Goal: Information Seeking & Learning: Understand process/instructions

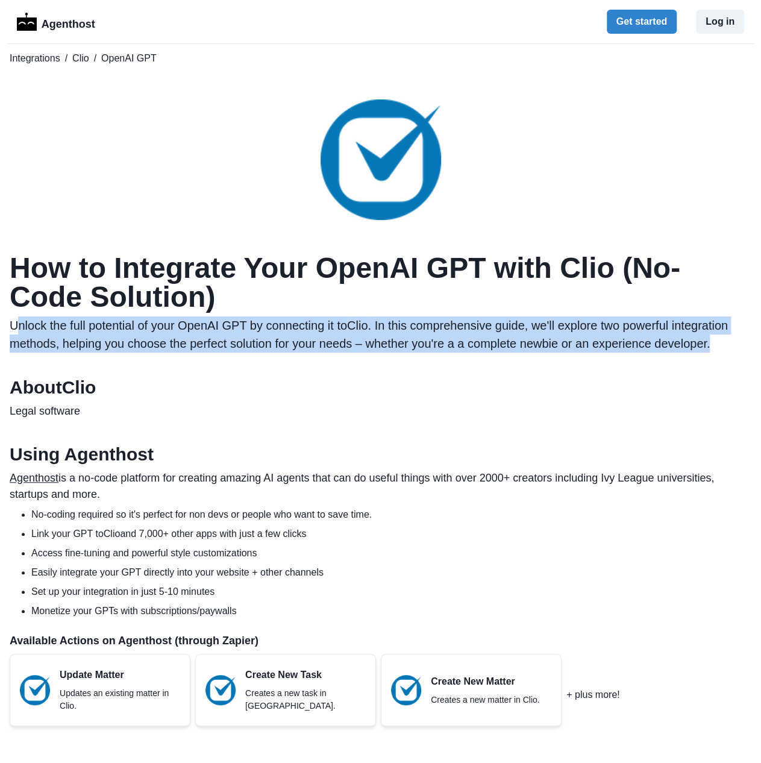
drag, startPoint x: 22, startPoint y: 322, endPoint x: 722, endPoint y: 344, distance: 701.0
click at [722, 344] on p "Unlock the full potential of your OpenAI GPT by connecting it to Clio . In this…" at bounding box center [381, 334] width 742 height 36
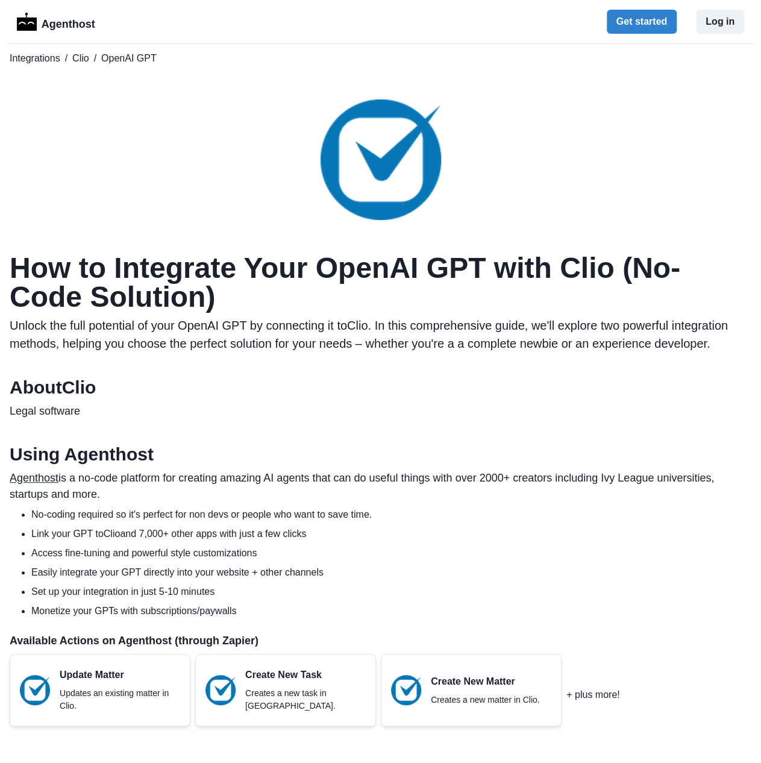
drag, startPoint x: 239, startPoint y: 404, endPoint x: 128, endPoint y: 433, distance: 114.6
click at [235, 405] on p "Legal software" at bounding box center [381, 411] width 742 height 16
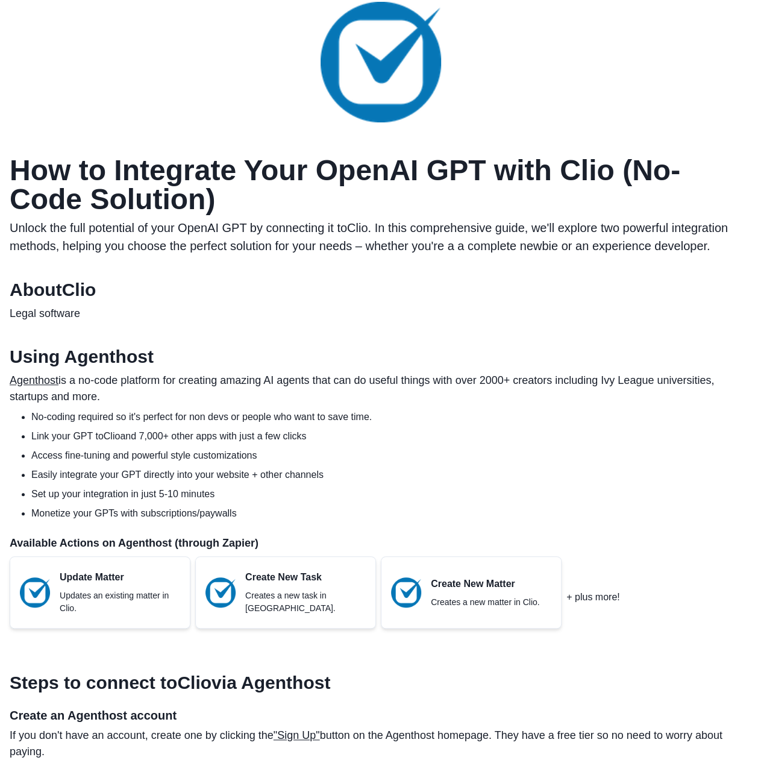
scroll to position [120, 0]
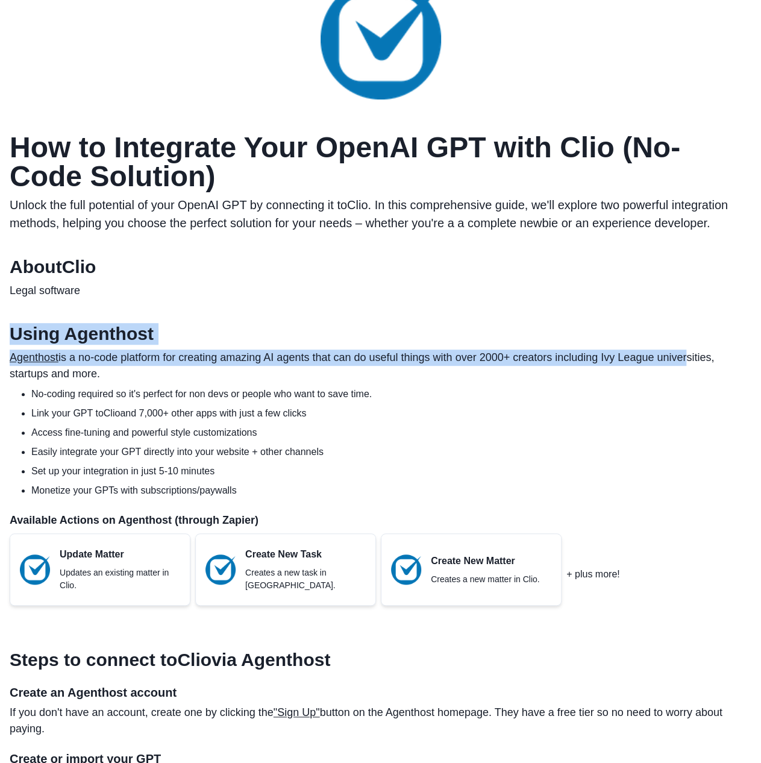
drag, startPoint x: 11, startPoint y: 336, endPoint x: 669, endPoint y: 360, distance: 658.4
click at [684, 357] on section "Using Agenthost Agenthost is a no-code platform for creating amazing AI agents …" at bounding box center [381, 469] width 742 height 292
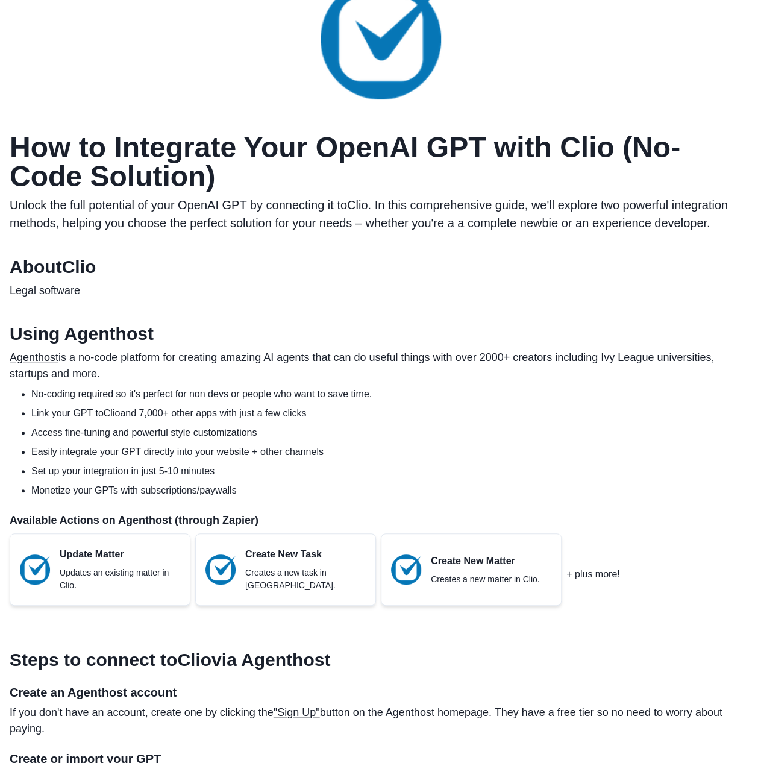
click at [395, 402] on ul "No-coding required so it's perfect for non devs or people who want to save time…" at bounding box center [385, 442] width 732 height 111
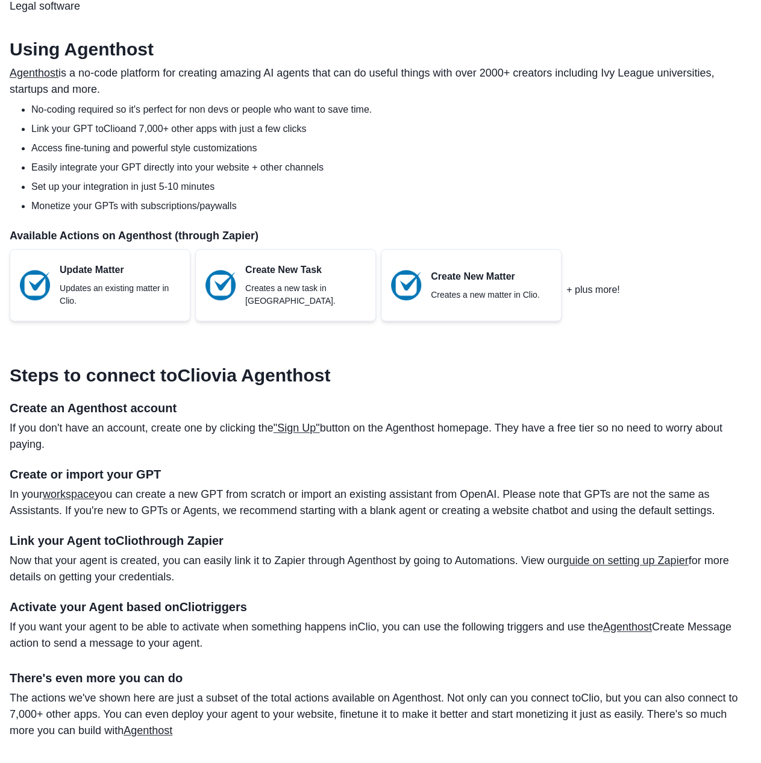
scroll to position [422, 0]
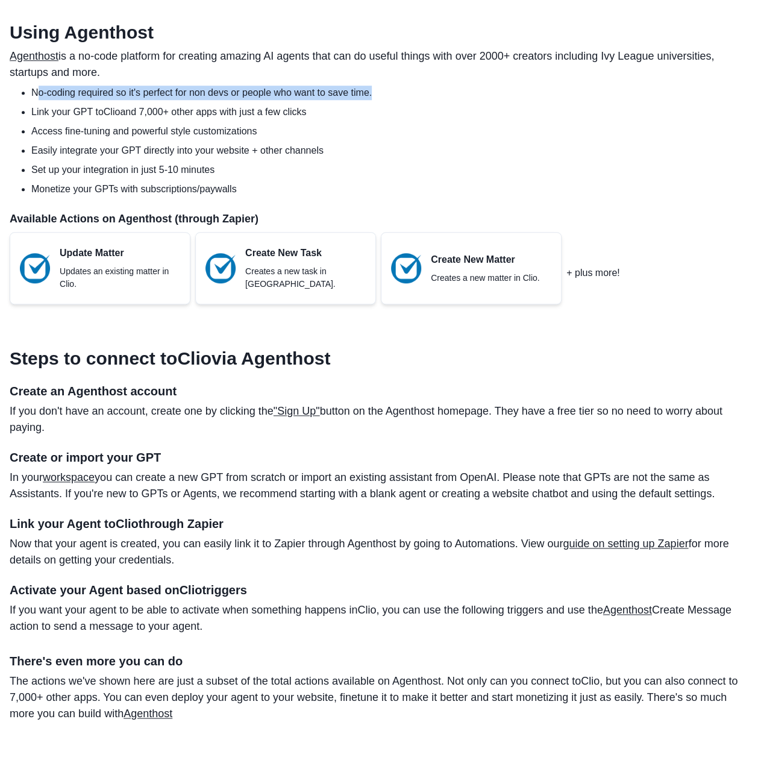
drag, startPoint x: 36, startPoint y: 94, endPoint x: 378, endPoint y: 92, distance: 342.8
click at [378, 92] on li "No-coding required so it's perfect for non devs or people who want to save time." at bounding box center [391, 93] width 720 height 14
click at [356, 127] on li "Access fine-tuning and powerful style customizations" at bounding box center [391, 131] width 720 height 14
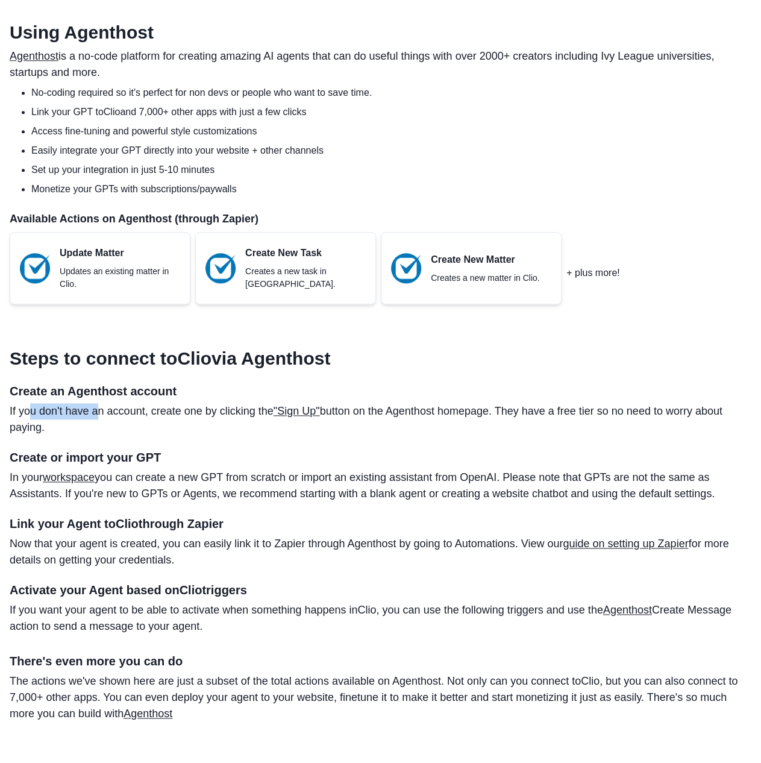
drag, startPoint x: 29, startPoint y: 409, endPoint x: 96, endPoint y: 410, distance: 66.9
click at [96, 410] on p "If you don't have an account, create one by clicking the "Sign Up" button on th…" at bounding box center [381, 419] width 742 height 33
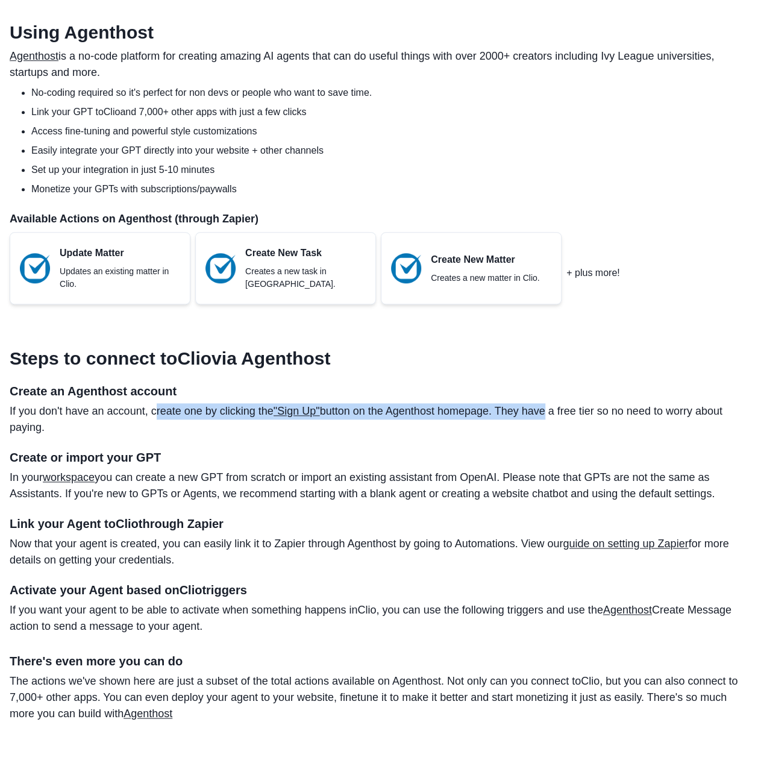
drag, startPoint x: 157, startPoint y: 413, endPoint x: 545, endPoint y: 402, distance: 388.2
click at [545, 402] on section "Steps to connect to Clio via Agenthost Create an Agenthost account If you don't…" at bounding box center [381, 530] width 742 height 384
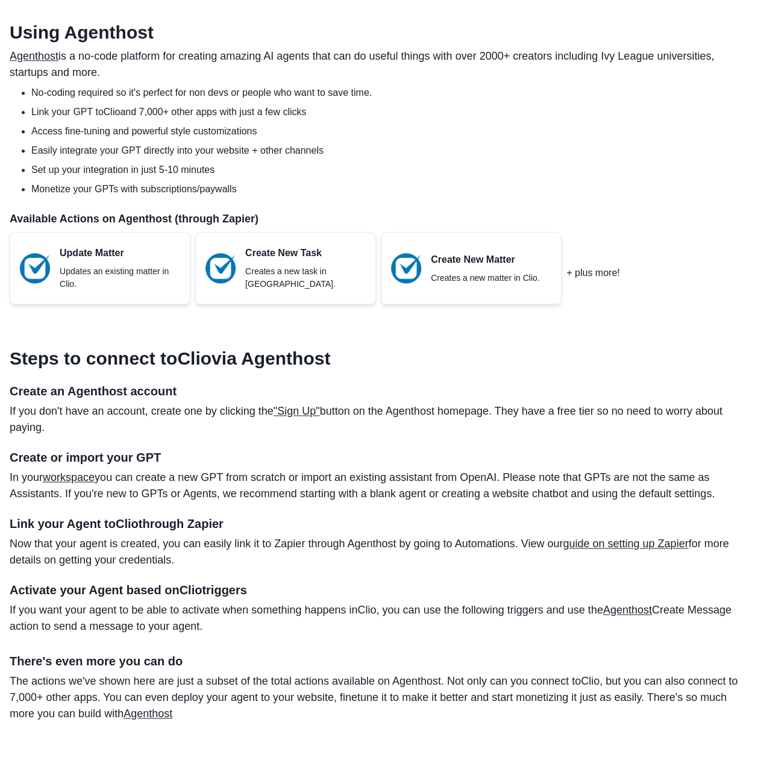
click at [628, 414] on p "If you don't have an account, create one by clicking the "Sign Up" button on th…" at bounding box center [381, 419] width 742 height 33
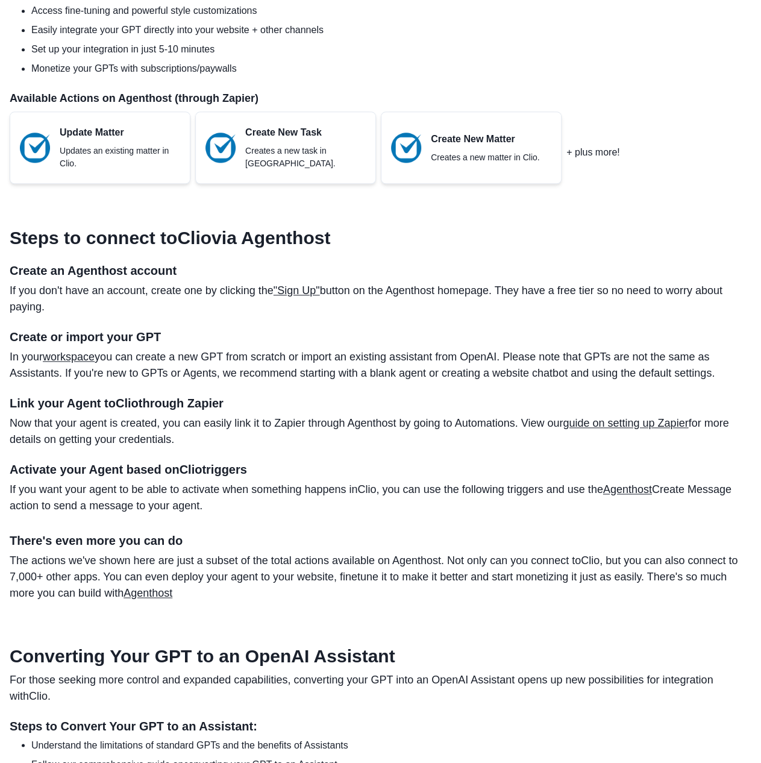
scroll to position [663, 0]
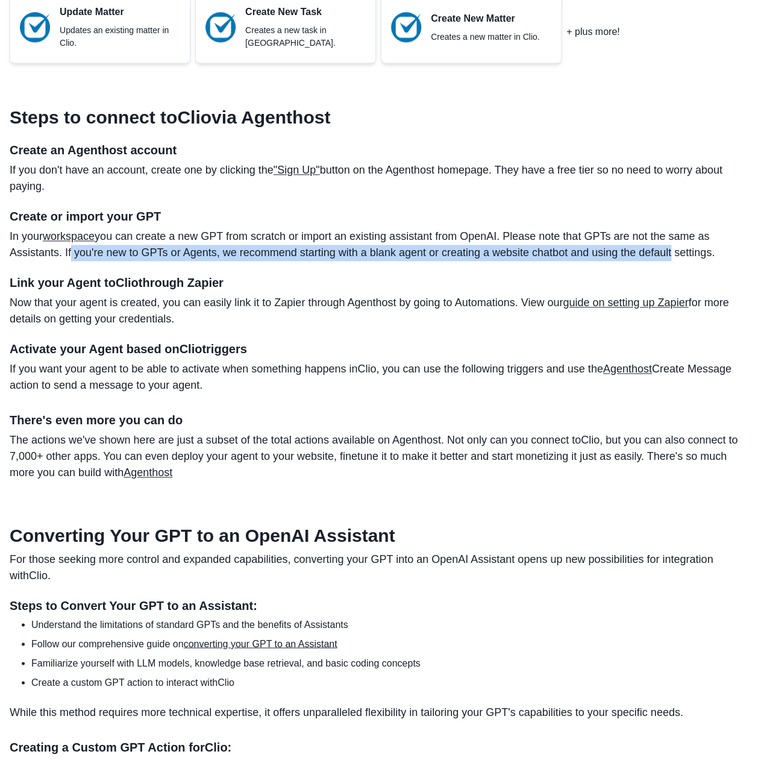
drag, startPoint x: 63, startPoint y: 254, endPoint x: 664, endPoint y: 252, distance: 600.7
click at [664, 252] on p "In your workspace you can create a new GPT from scratch or import an existing a…" at bounding box center [381, 244] width 742 height 33
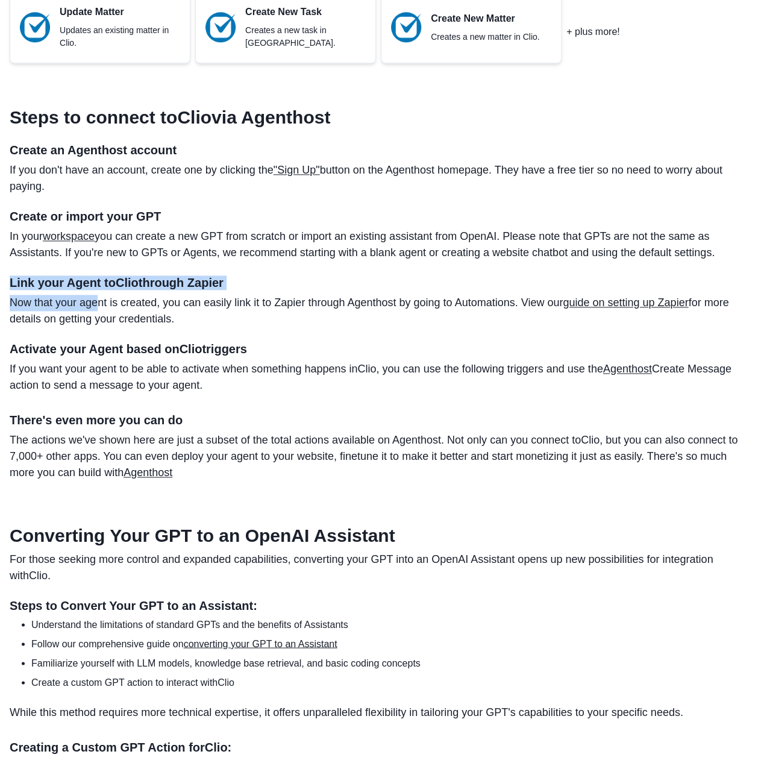
drag, startPoint x: 10, startPoint y: 278, endPoint x: 102, endPoint y: 307, distance: 96.4
click at [104, 306] on section "Steps to connect to Clio via Agenthost Create an Agenthost account If you don't…" at bounding box center [381, 289] width 742 height 384
click at [226, 336] on div "Activate your Agent based on Clio triggers If you want your agent to be able to…" at bounding box center [381, 365] width 742 height 66
drag, startPoint x: 72, startPoint y: 351, endPoint x: 292, endPoint y: 386, distance: 222.1
click at [292, 386] on div "Activate your Agent based on Clio triggers If you want your agent to be able to…" at bounding box center [381, 365] width 742 height 66
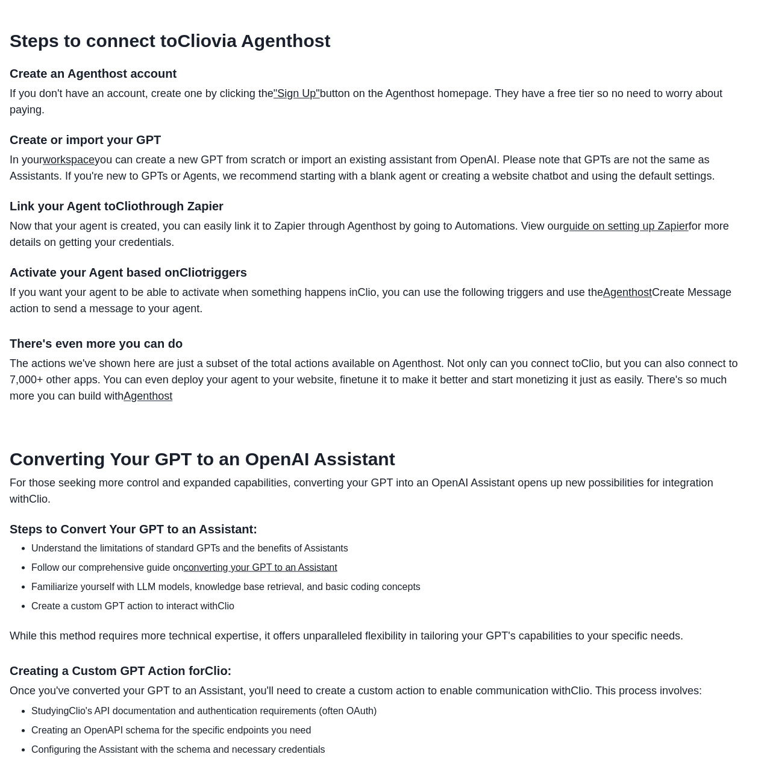
scroll to position [843, 0]
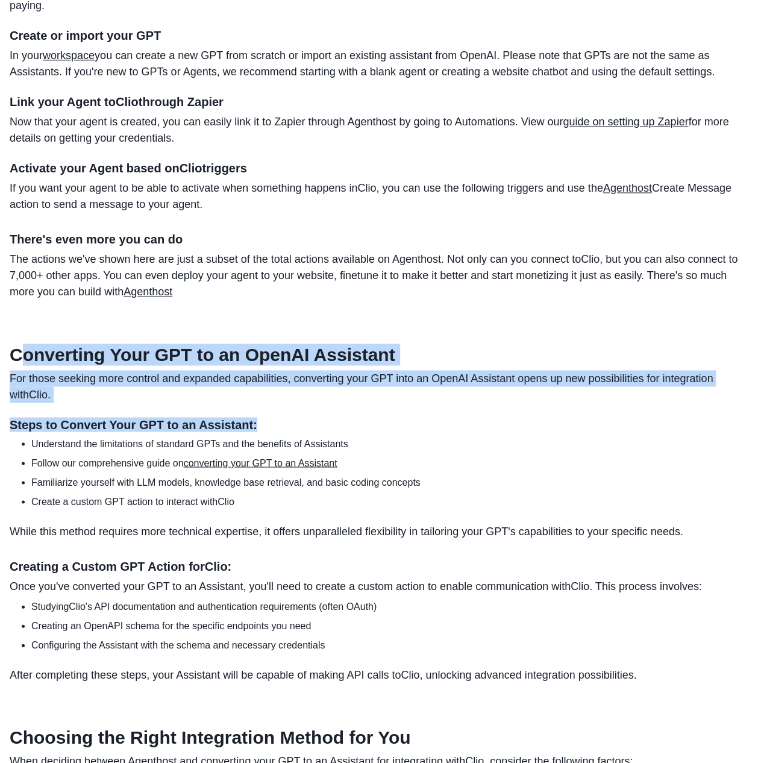
drag, startPoint x: 27, startPoint y: 363, endPoint x: 208, endPoint y: 430, distance: 193.9
click at [260, 432] on section "Converting Your GPT to an OpenAI Assistant For those seeking more control and e…" at bounding box center [381, 512] width 742 height 339
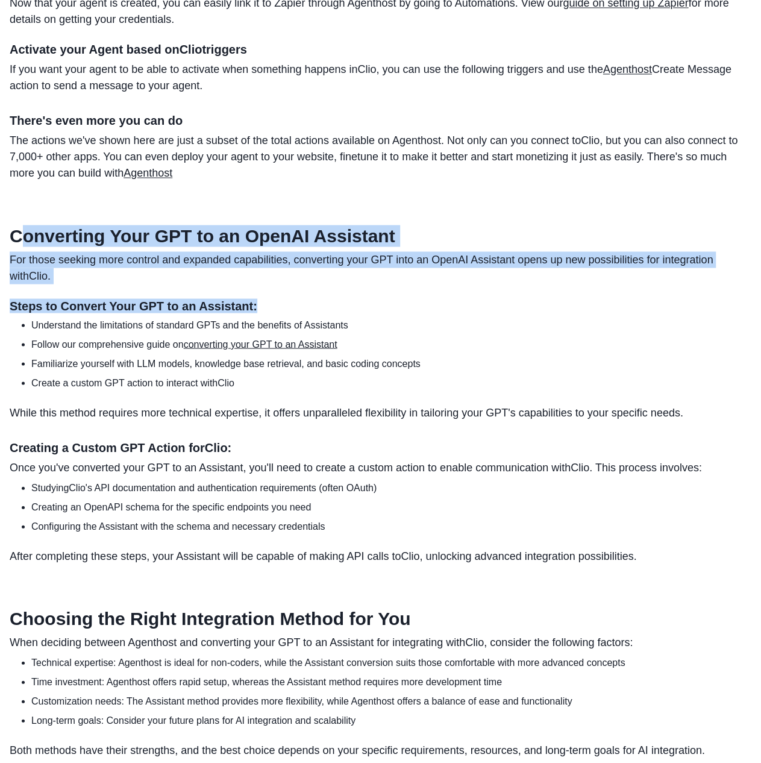
scroll to position [964, 0]
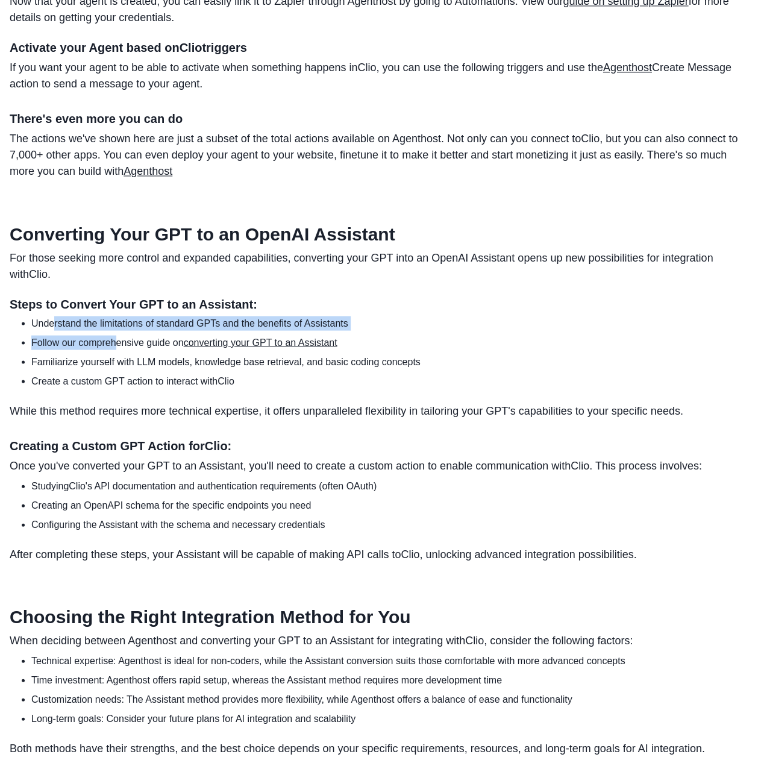
drag, startPoint x: 53, startPoint y: 320, endPoint x: 198, endPoint y: 298, distance: 146.9
click at [119, 341] on ul "Understand the limitations of standard GPTs and the benefits of Assistants Foll…" at bounding box center [385, 352] width 732 height 72
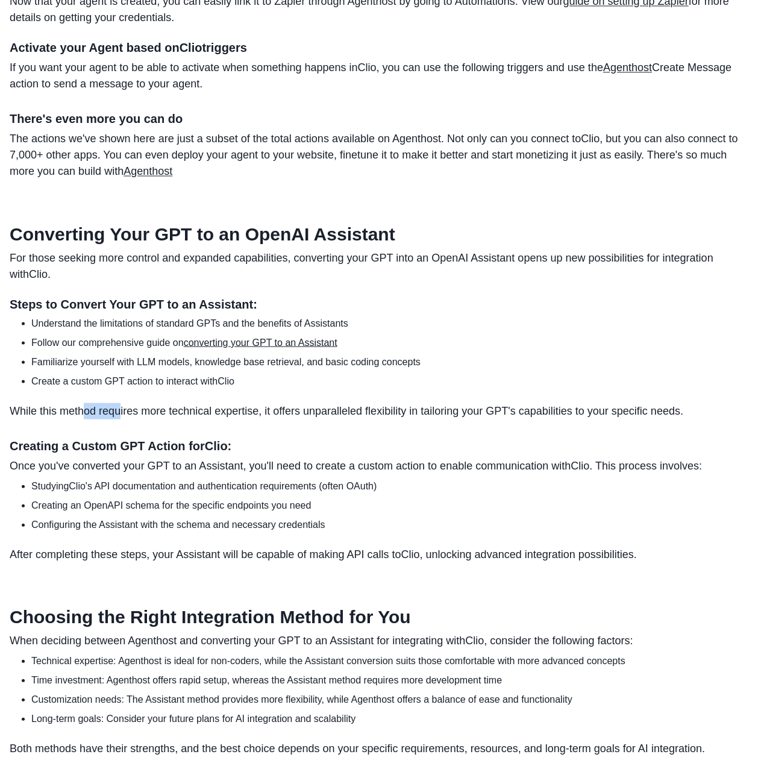
drag, startPoint x: 87, startPoint y: 417, endPoint x: 124, endPoint y: 415, distance: 37.4
click at [124, 415] on p "While this method requires more technical expertise, it offers unparalleled fle…" at bounding box center [381, 410] width 742 height 16
click at [83, 451] on h3 "Creating a Custom GPT Action for Clio :" at bounding box center [381, 445] width 742 height 14
drag, startPoint x: 276, startPoint y: 470, endPoint x: 589, endPoint y: 465, distance: 313.3
click at [589, 465] on p "Once you've converted your GPT to an Assistant, you'll need to create a custom …" at bounding box center [381, 465] width 742 height 16
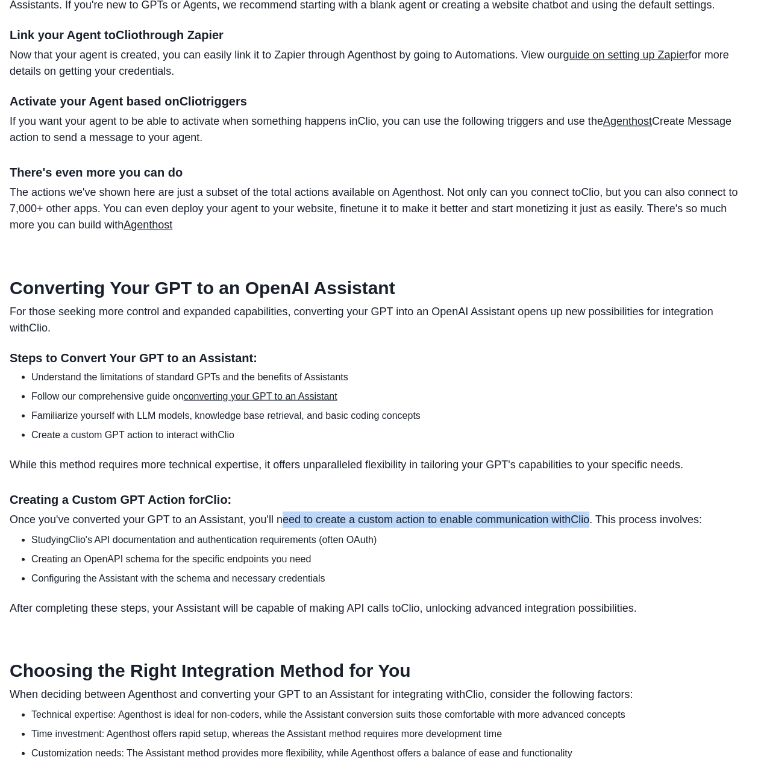
scroll to position [723, 0]
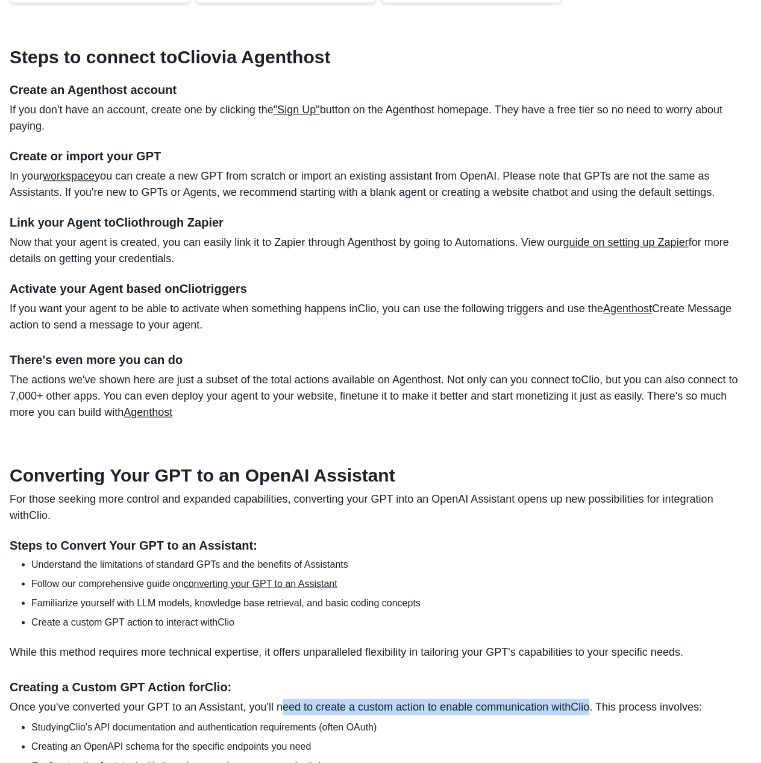
drag, startPoint x: 10, startPoint y: 223, endPoint x: 242, endPoint y: 221, distance: 232.6
click at [242, 221] on h4 "Link your Agent to Clio through Zapier" at bounding box center [381, 222] width 742 height 14
click at [243, 219] on h4 "Link your Agent to Clio through Zapier" at bounding box center [381, 222] width 742 height 14
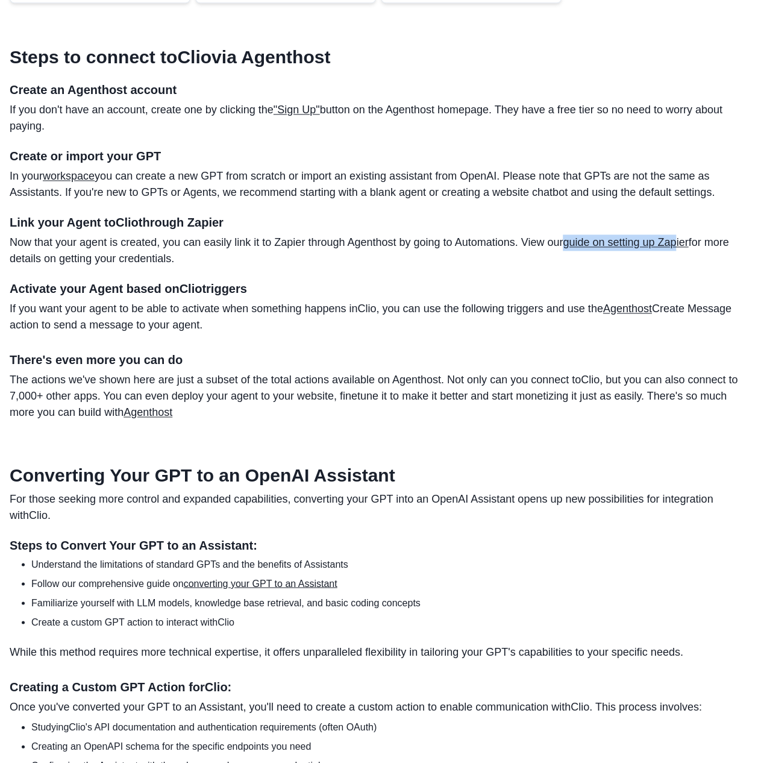
drag, startPoint x: 575, startPoint y: 247, endPoint x: 586, endPoint y: 249, distance: 11.0
click at [686, 240] on p "Now that your agent is created, you can easily link it to Zapier through Agenth…" at bounding box center [381, 250] width 742 height 33
click at [160, 279] on div "Activate your Agent based on Clio triggers If you want your agent to be able to…" at bounding box center [381, 305] width 742 height 66
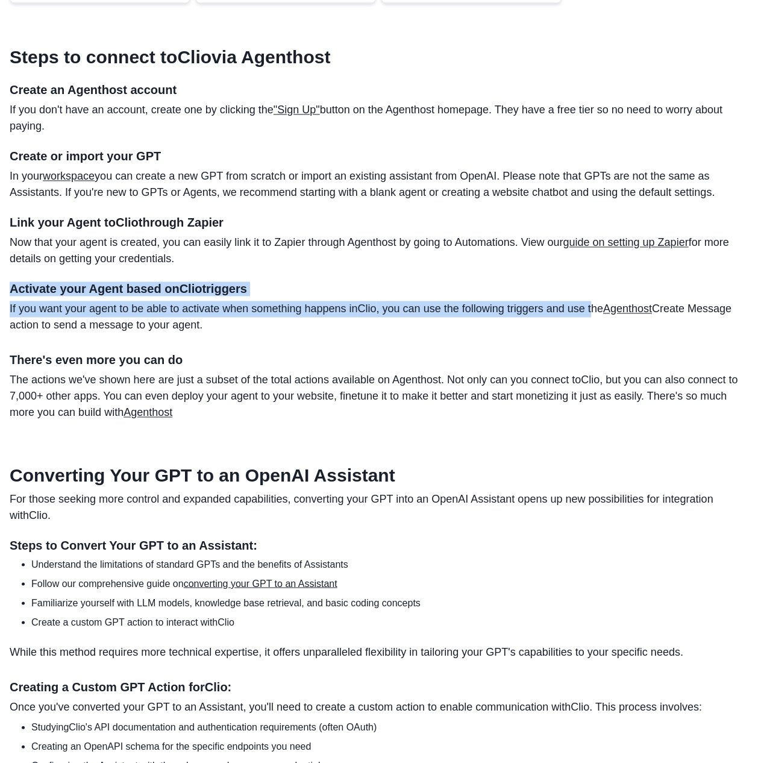
drag, startPoint x: 8, startPoint y: 287, endPoint x: 577, endPoint y: 316, distance: 569.5
click at [596, 311] on main "Integrations / Clio / OpenAI GPT How to Integrate Your OpenAI GPT with Clio (No…" at bounding box center [380, 333] width 761 height 2011
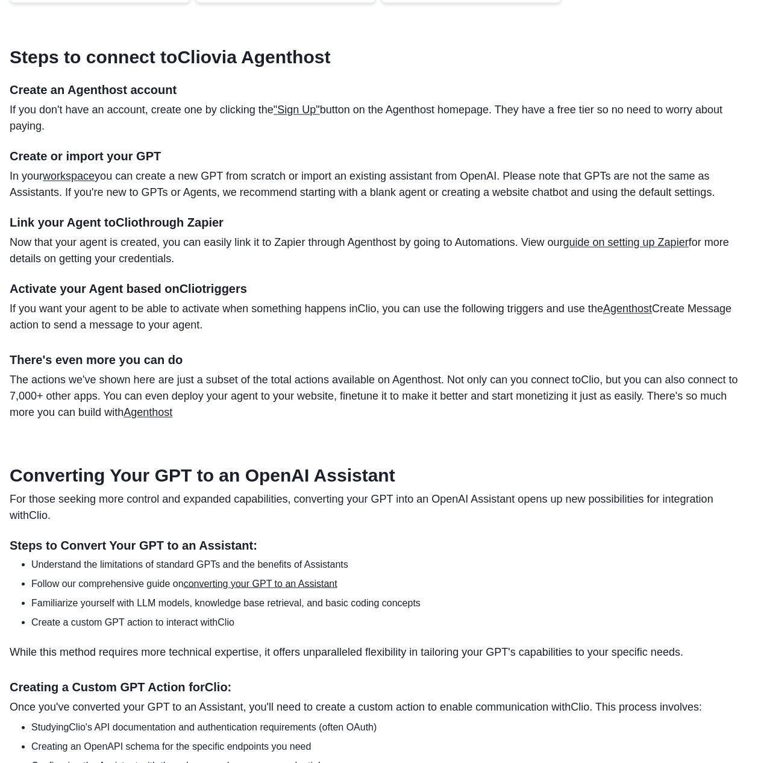
click at [214, 327] on p "If you want your agent to be able to activate when something happens in Clio , …" at bounding box center [381, 317] width 742 height 33
drag, startPoint x: 199, startPoint y: 324, endPoint x: 6, endPoint y: 293, distance: 195.1
click at [6, 293] on main "Integrations / Clio / OpenAI GPT How to Integrate Your OpenAI GPT with Clio (No…" at bounding box center [380, 333] width 761 height 2011
click at [223, 326] on p "If you want your agent to be able to activate when something happens in Clio , …" at bounding box center [381, 317] width 742 height 33
drag, startPoint x: 221, startPoint y: 325, endPoint x: 397, endPoint y: 308, distance: 177.3
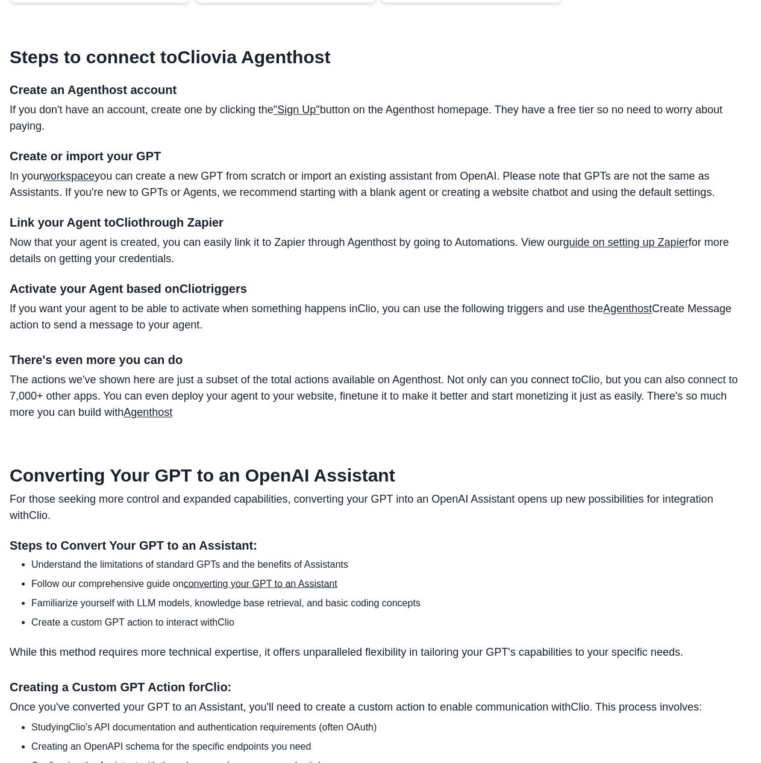
click at [397, 308] on p "If you want your agent to be able to activate when something happens in Clio , …" at bounding box center [381, 317] width 742 height 33
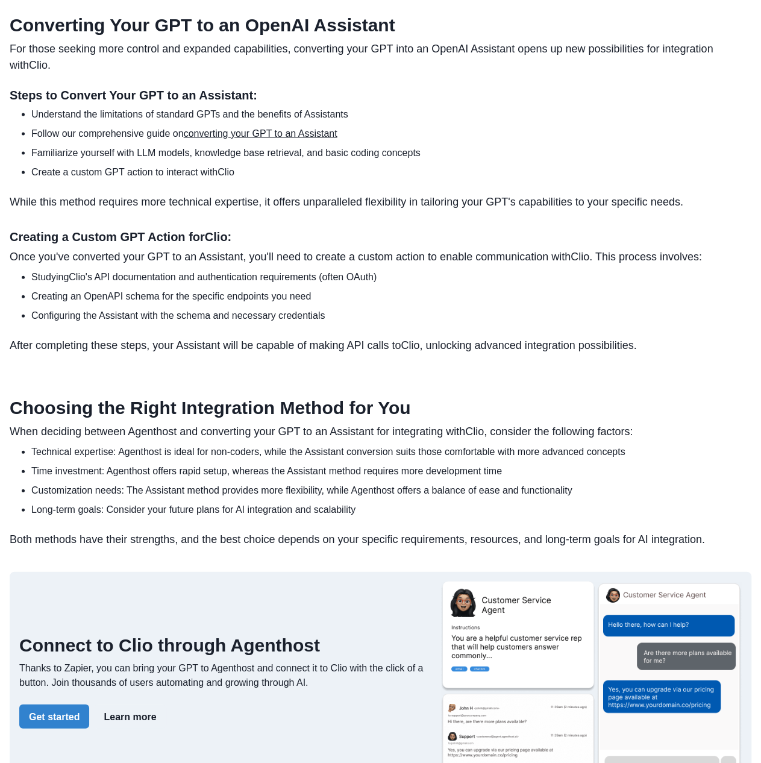
scroll to position [1386, 0]
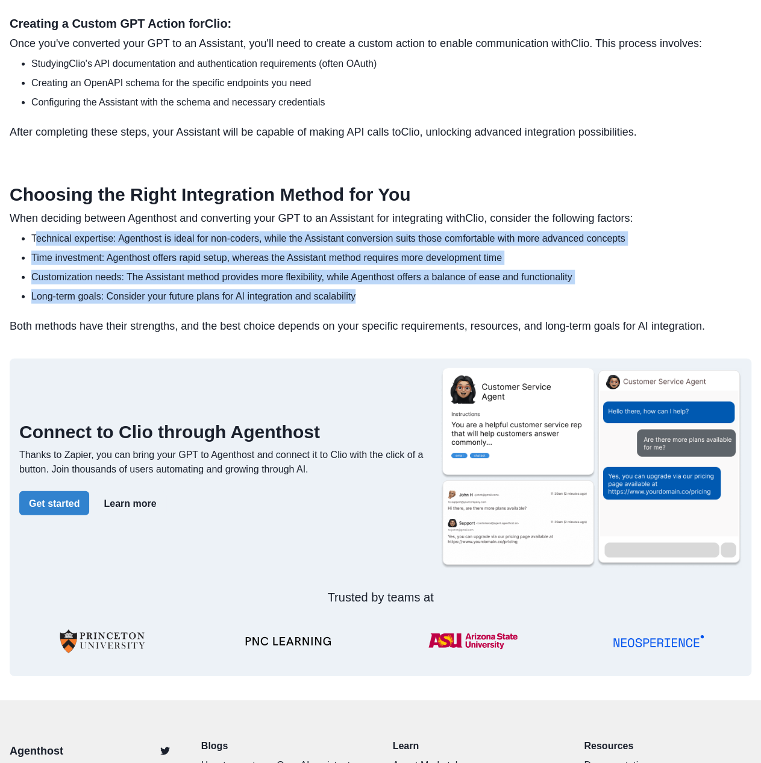
drag, startPoint x: 34, startPoint y: 240, endPoint x: 367, endPoint y: 299, distance: 338.5
click at [366, 299] on ul "Technical expertise: Agenthost is ideal for non-coders, while the Assistant con…" at bounding box center [385, 267] width 732 height 72
drag, startPoint x: 552, startPoint y: 105, endPoint x: 565, endPoint y: 8, distance: 97.3
click at [553, 107] on li "Configuring the Assistant with the schema and necessary credentials" at bounding box center [391, 102] width 720 height 14
